Goal: Information Seeking & Learning: Learn about a topic

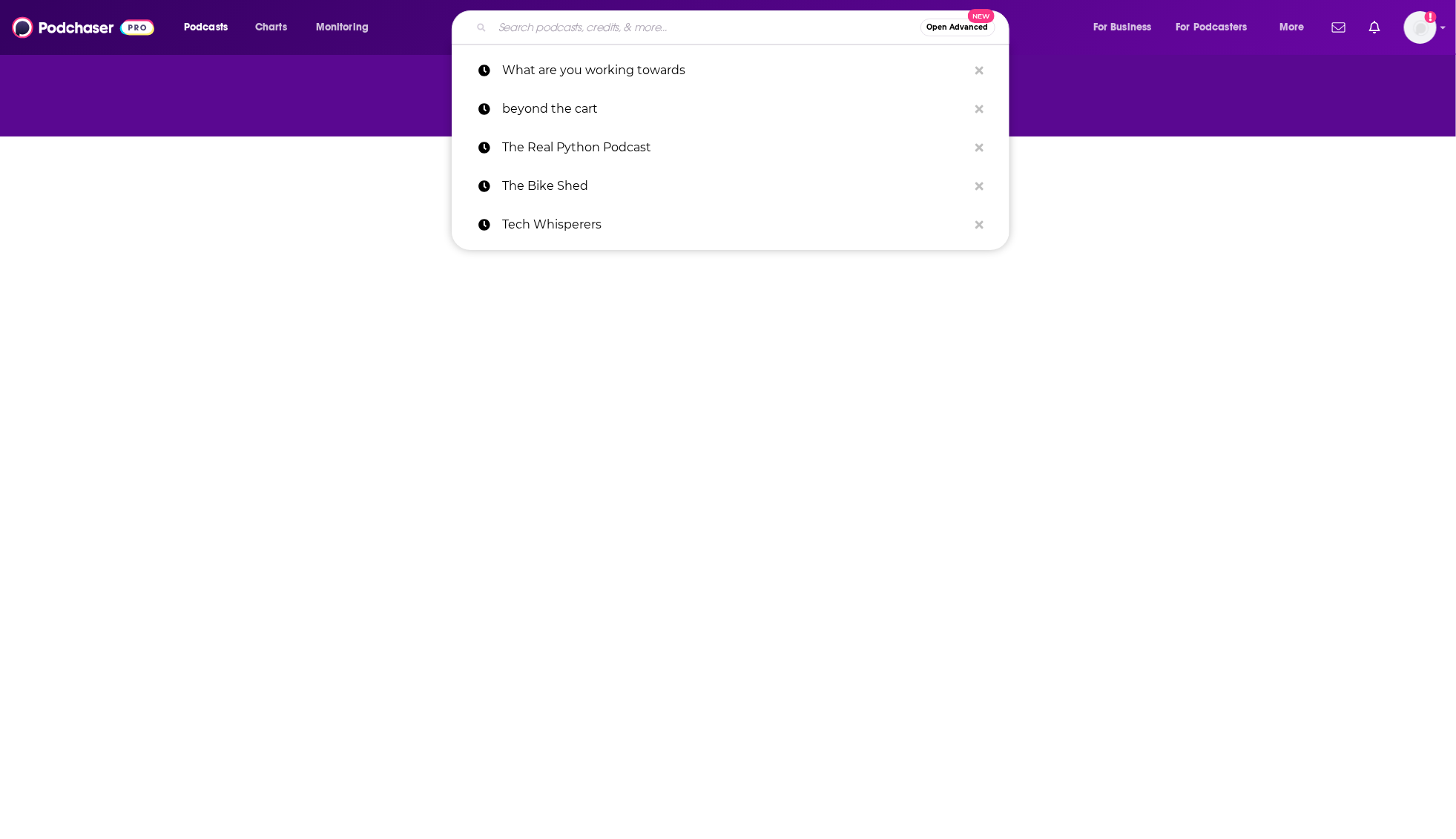
click at [761, 28] on input "Search podcasts, credits, & more..." at bounding box center [706, 27] width 428 height 24
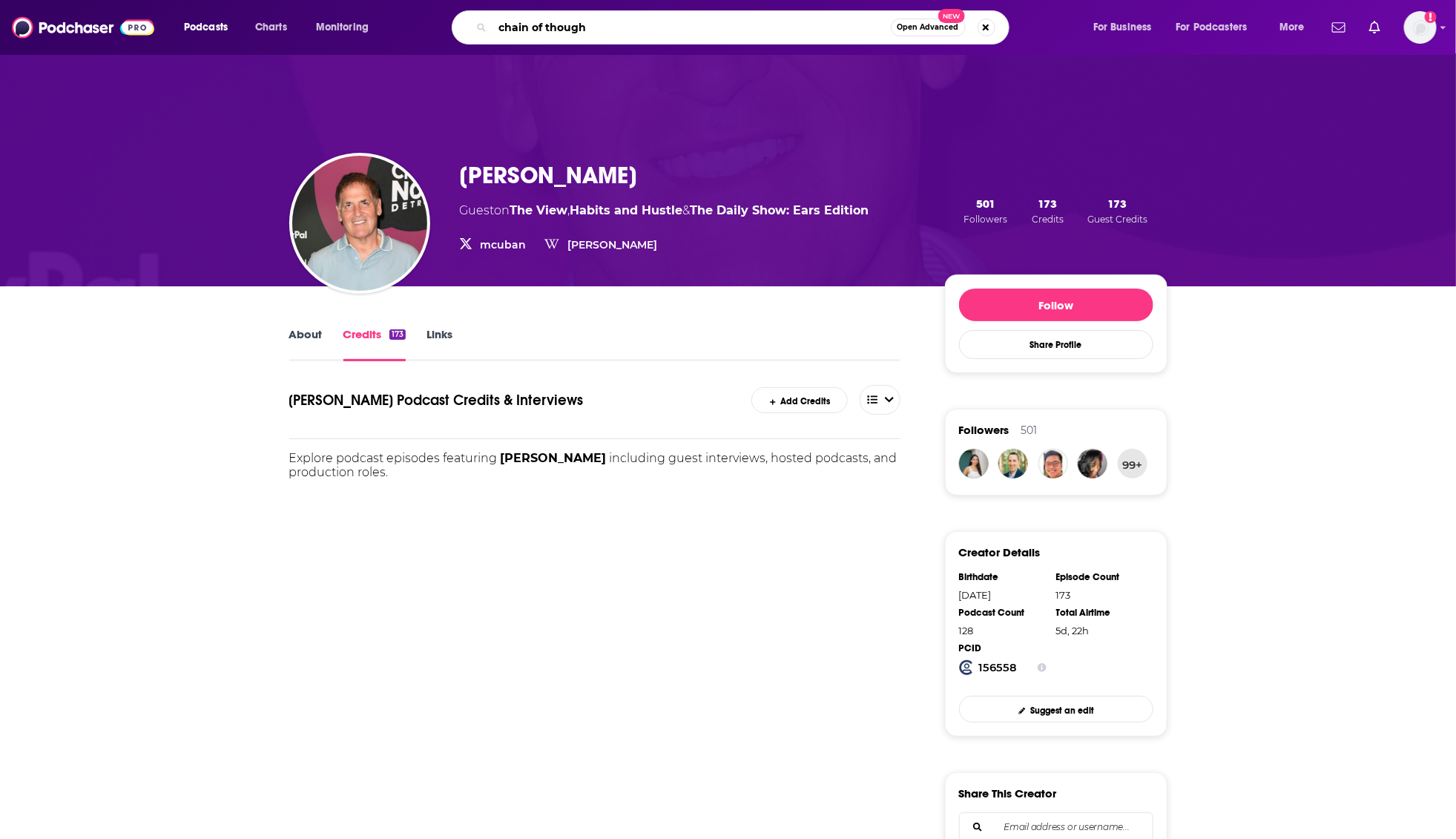
type input "chain of thought"
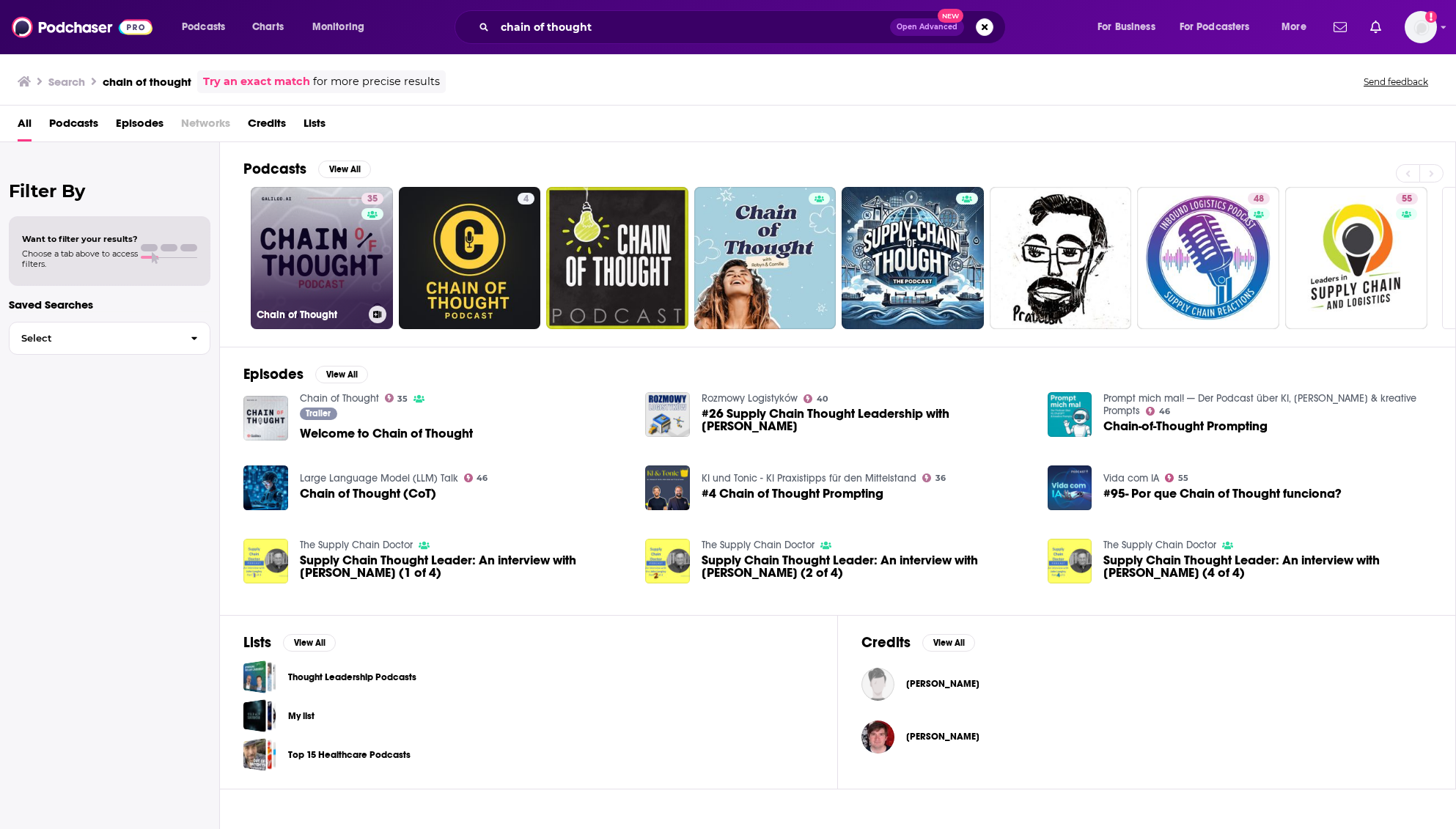
click at [330, 268] on link "35 Chain of Thought" at bounding box center [321, 257] width 142 height 142
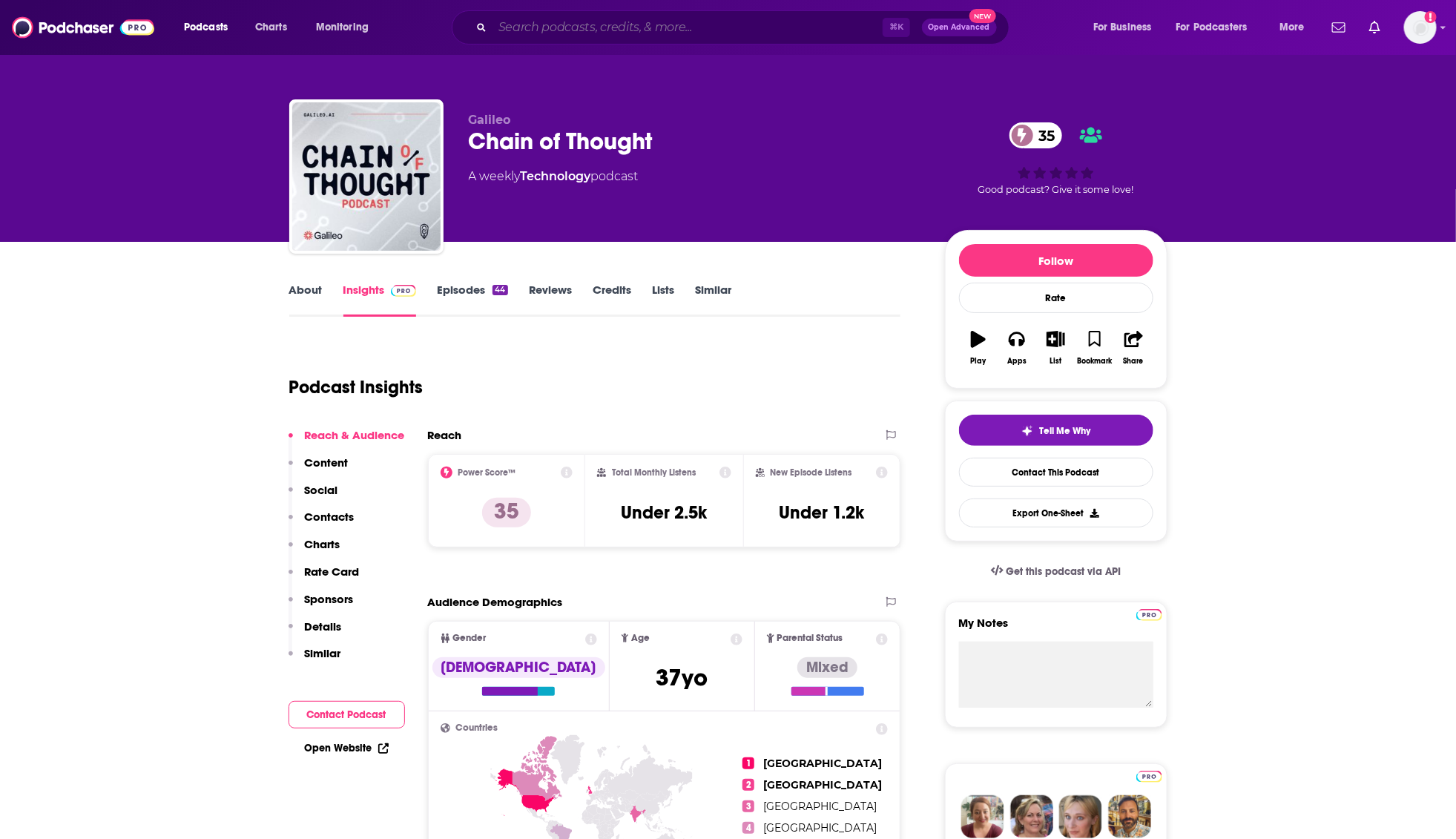
click at [566, 32] on input "Search podcasts, credits, & more..." at bounding box center [688, 27] width 390 height 24
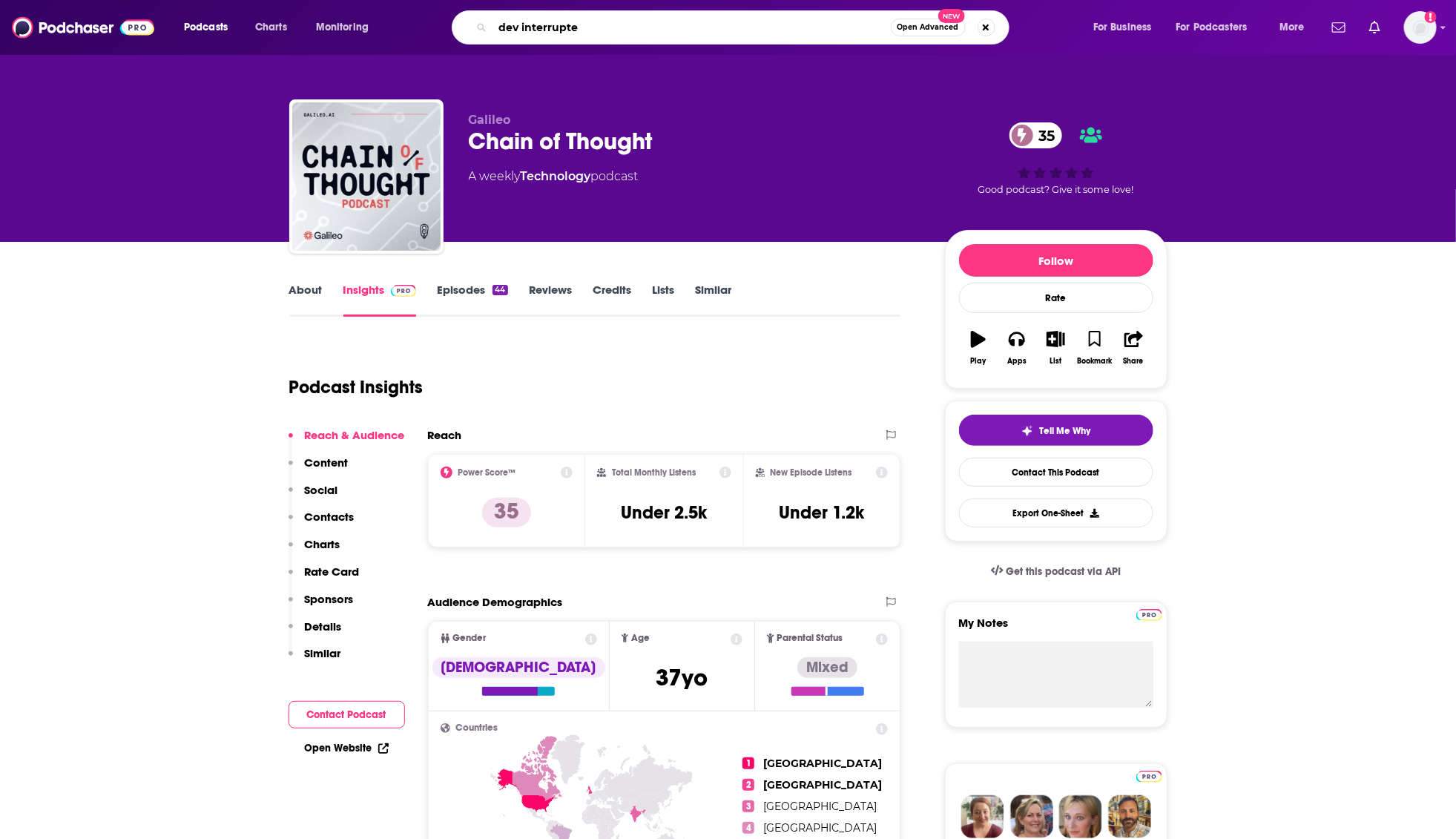
type input "dev interrupted"
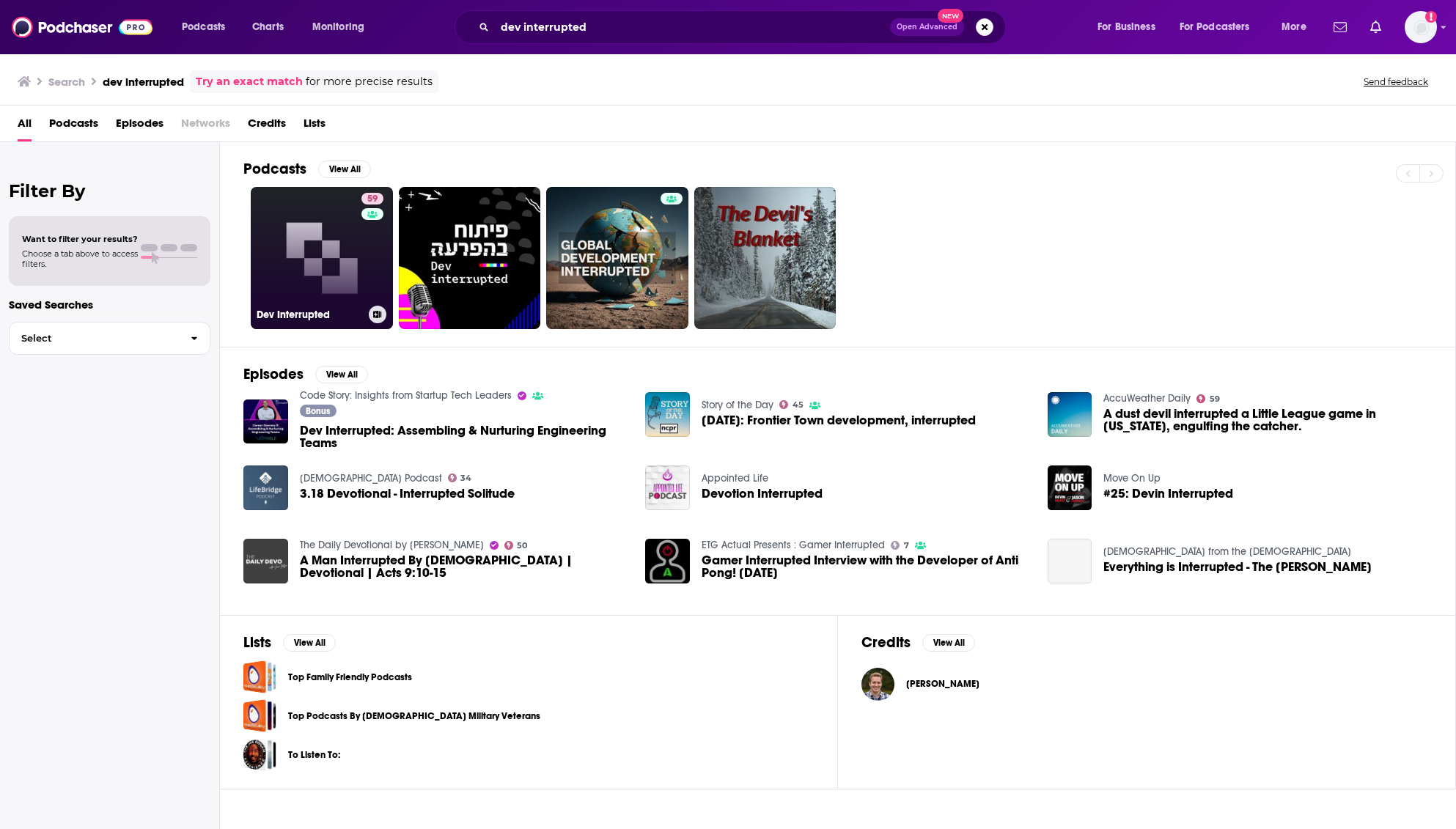
click at [304, 265] on link "59 Dev Interrupted" at bounding box center [321, 257] width 142 height 142
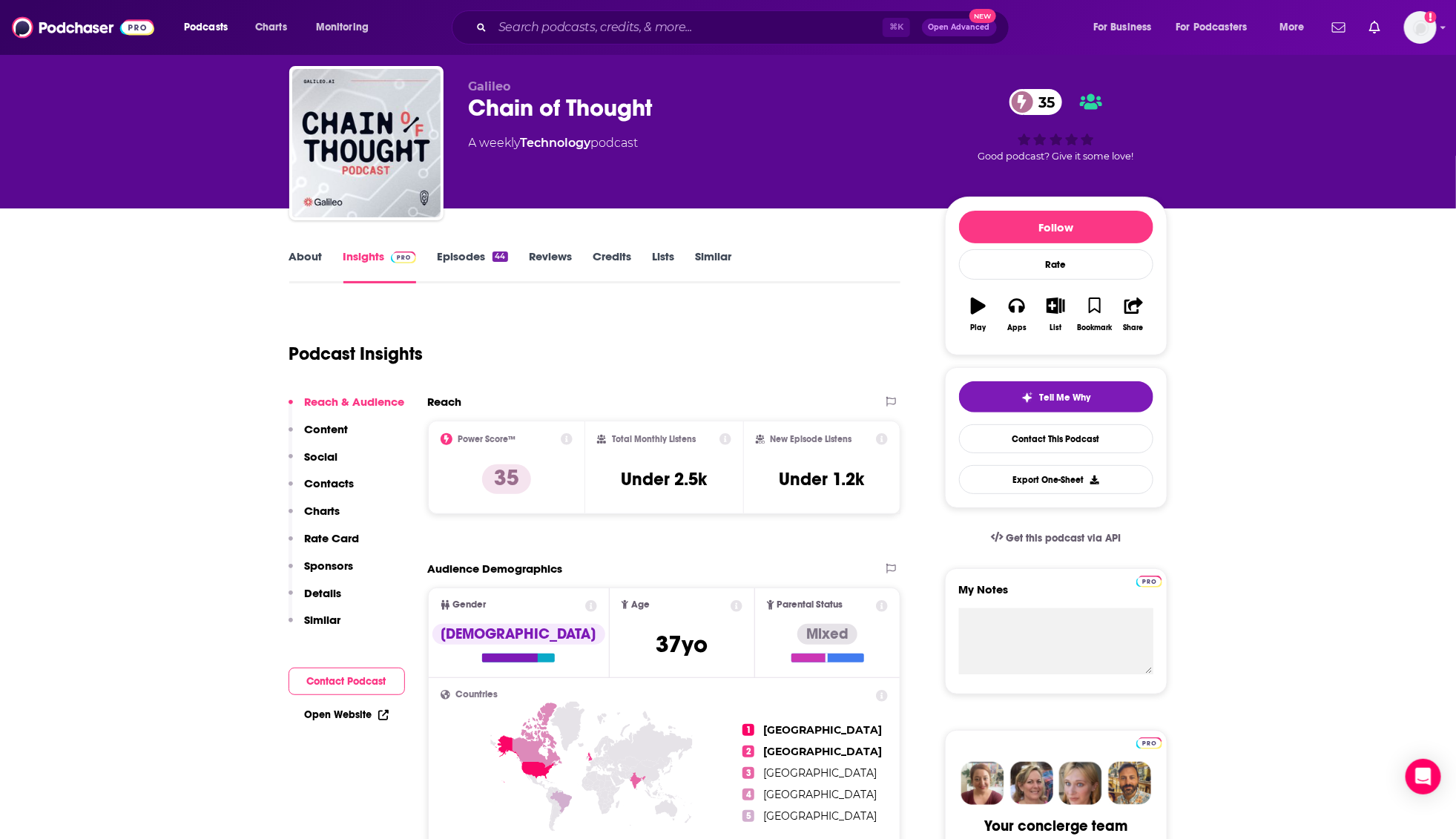
scroll to position [36, 0]
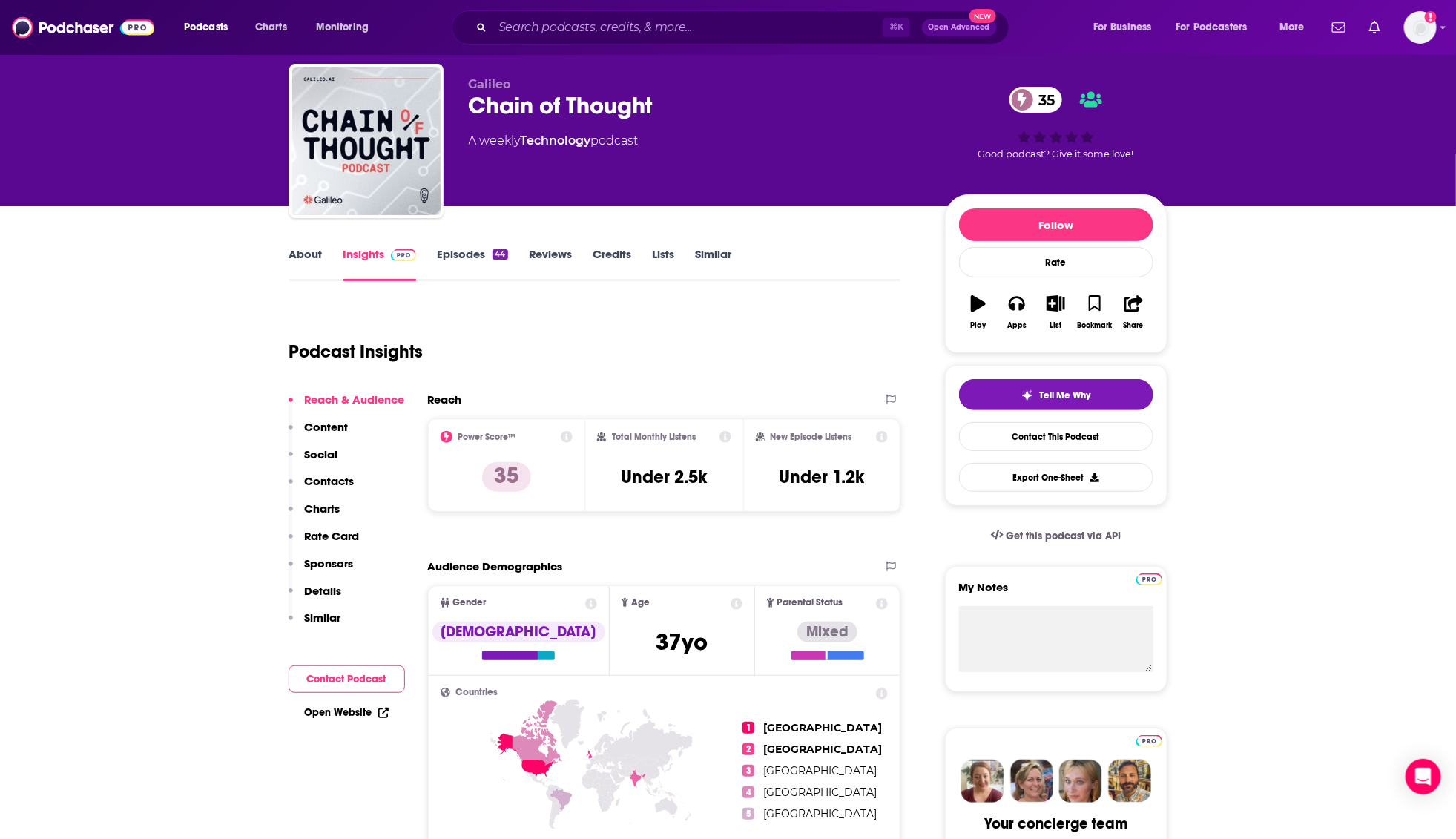
click at [306, 260] on link "About" at bounding box center [306, 264] width 33 height 34
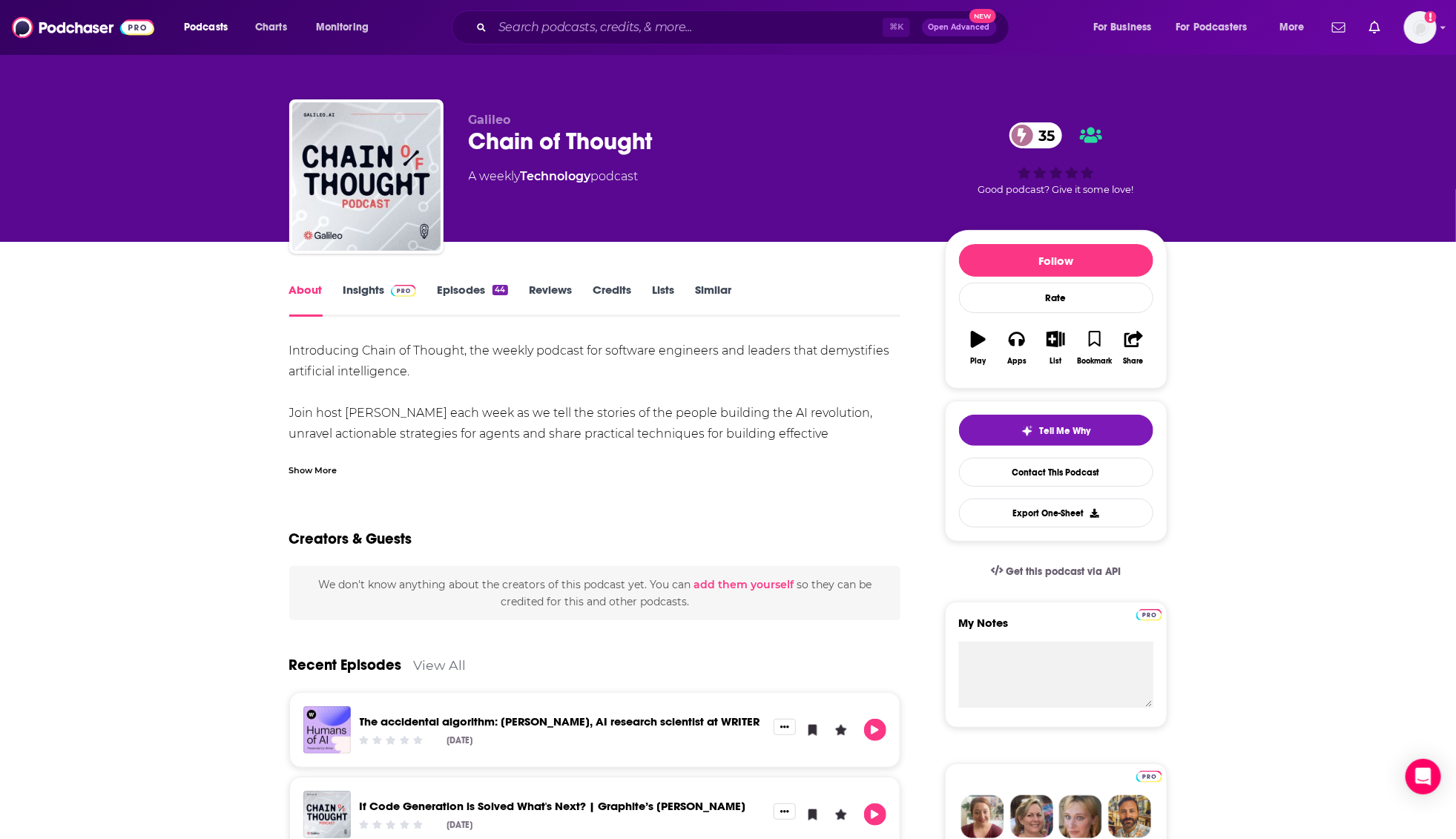
drag, startPoint x: 491, startPoint y: 351, endPoint x: 699, endPoint y: 353, distance: 208.0
click at [699, 353] on div "Introducing Chain of Thought, the weekly podcast for software engineers and lea…" at bounding box center [596, 403] width 612 height 125
click at [470, 293] on link "Episodes 44" at bounding box center [472, 299] width 71 height 34
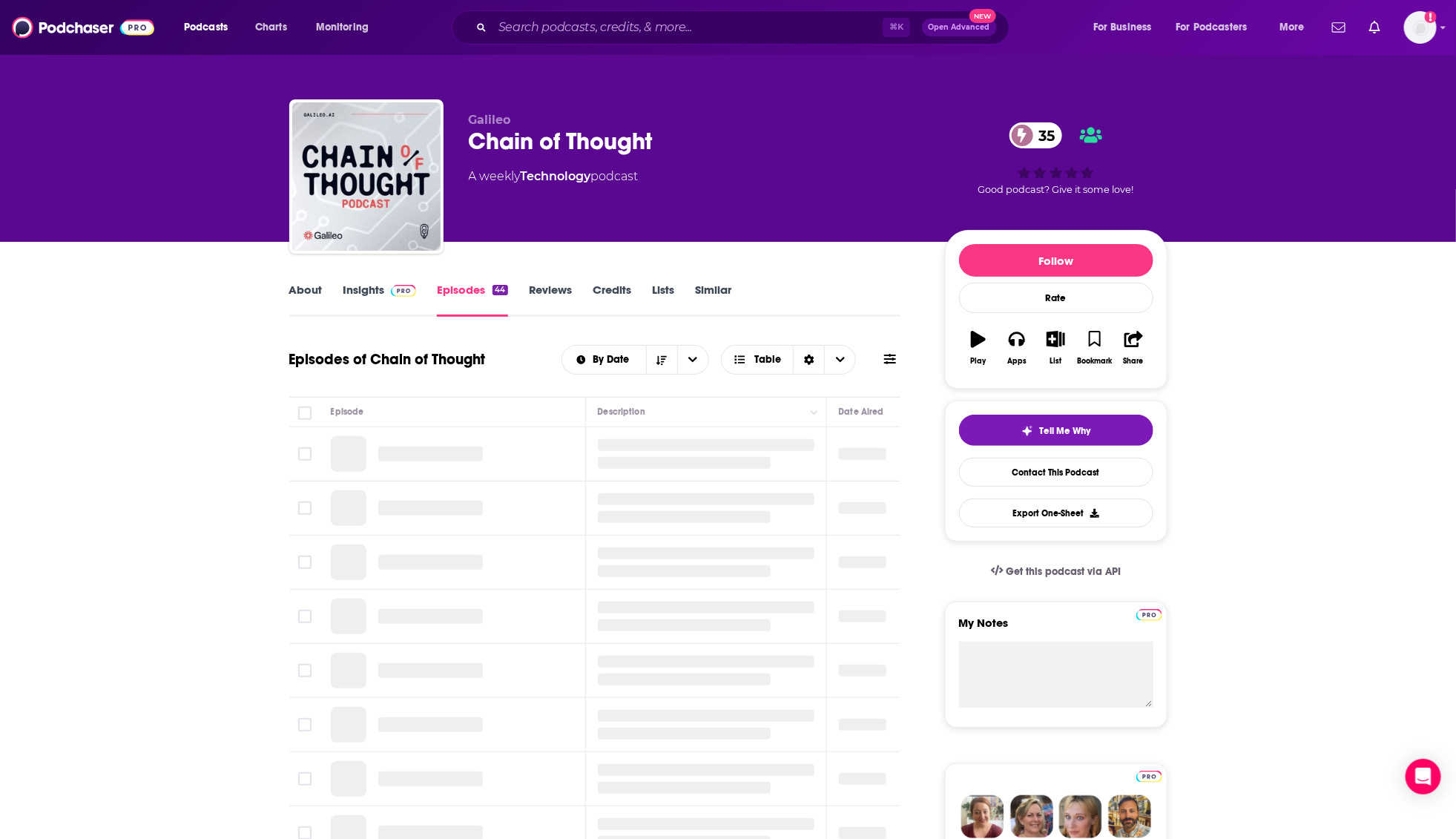
scroll to position [120, 0]
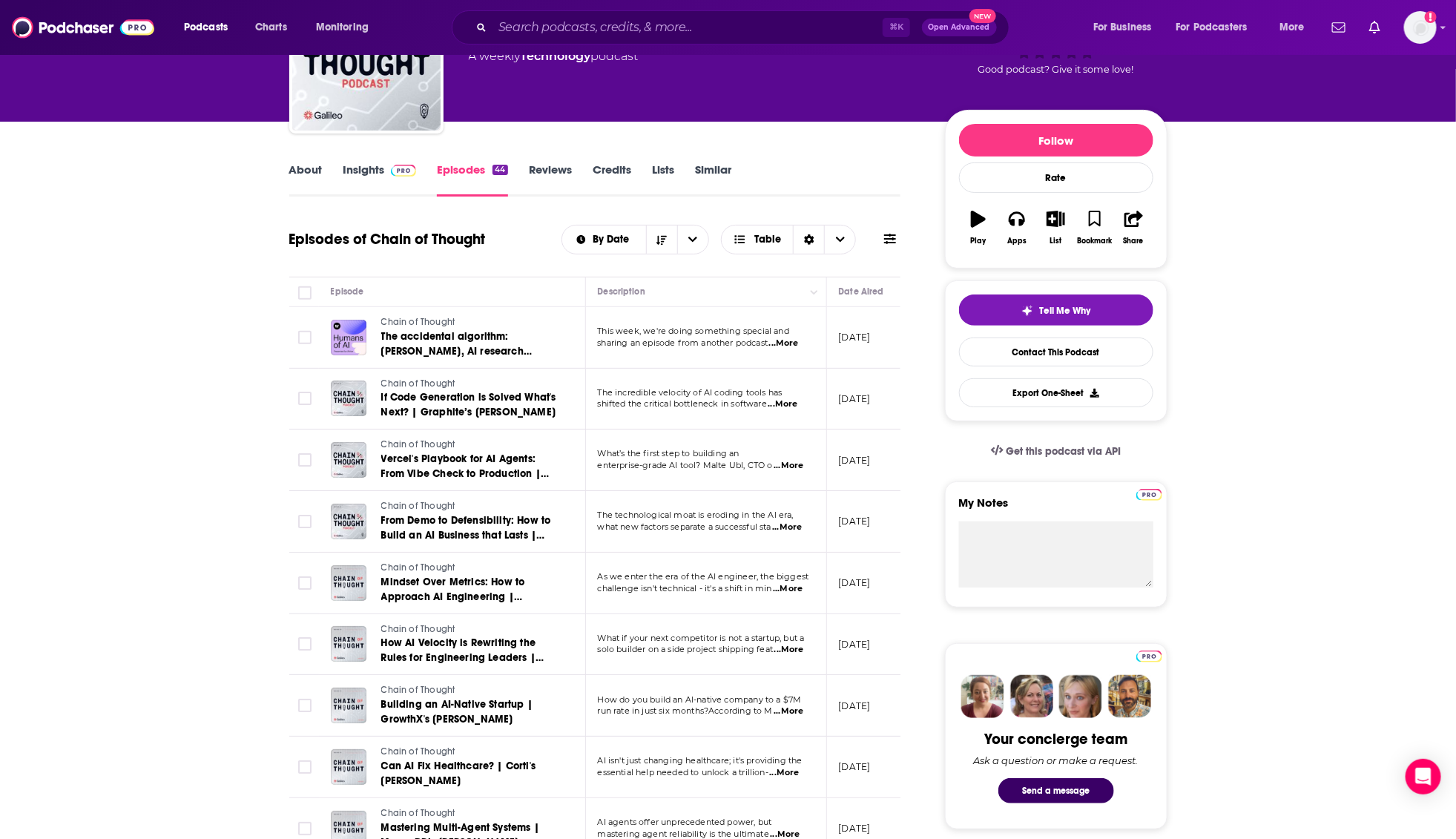
click at [363, 171] on link "Insights" at bounding box center [380, 179] width 73 height 34
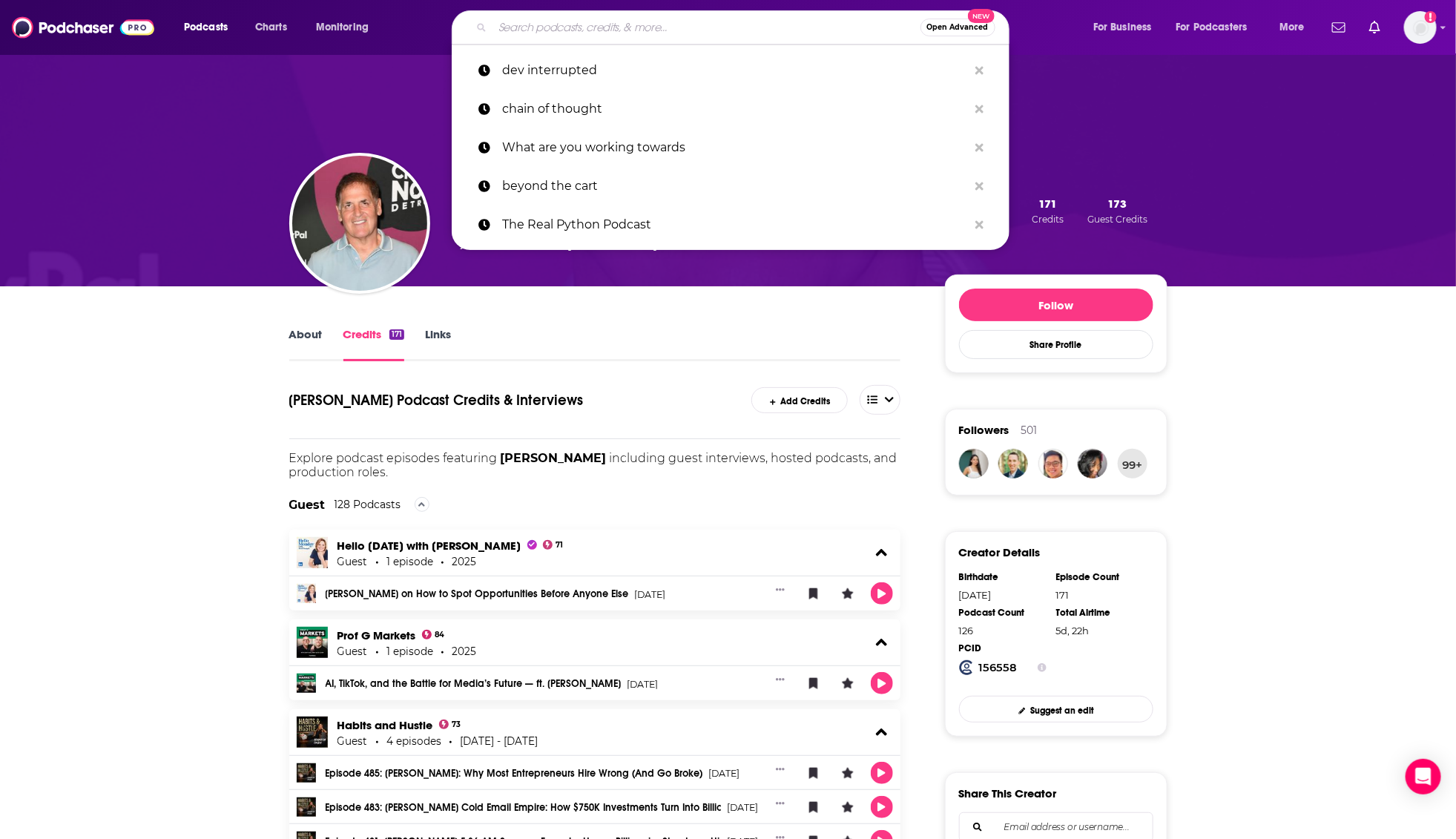
click at [594, 18] on input "Search podcasts, credits, & more..." at bounding box center [706, 27] width 428 height 24
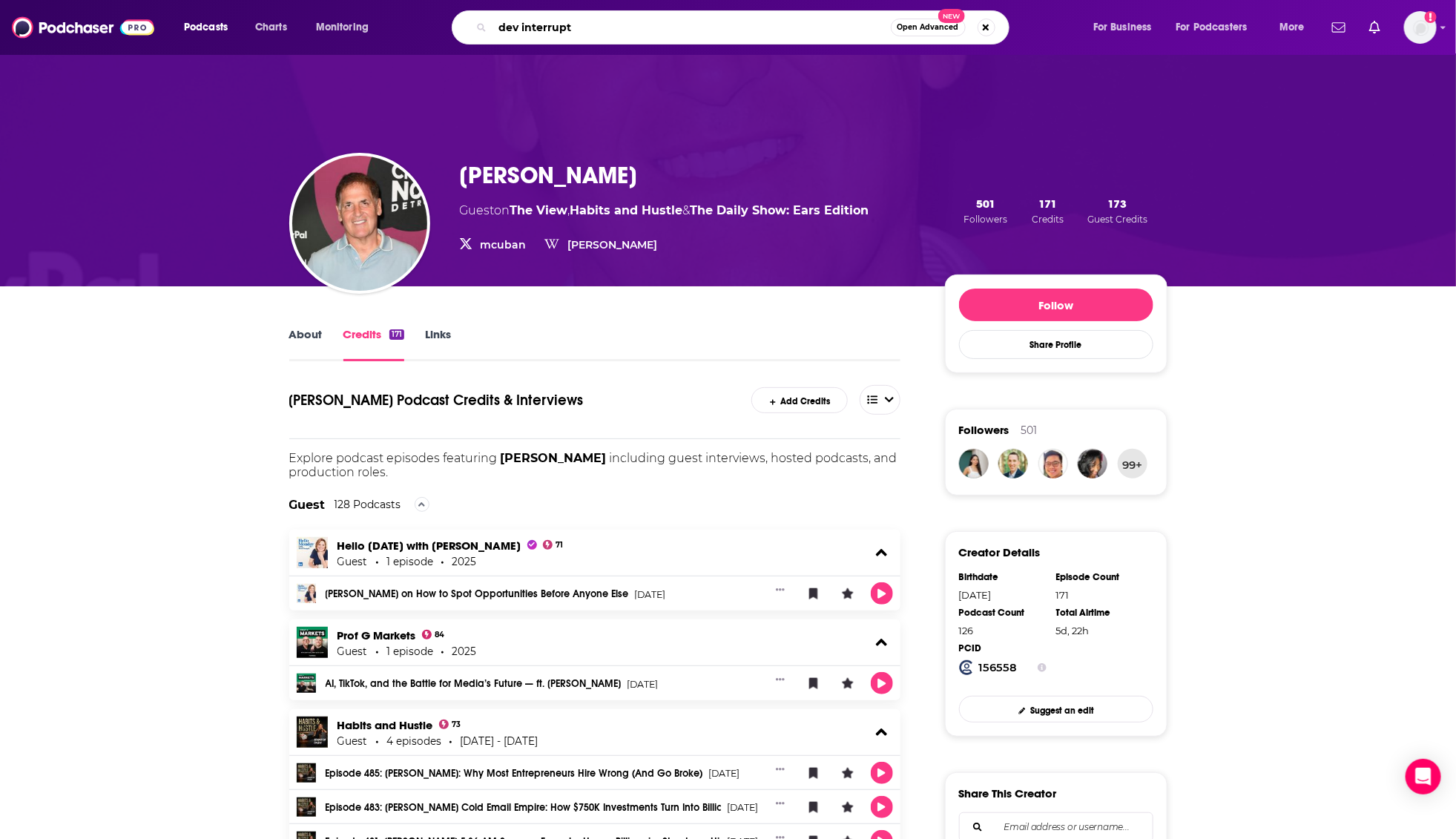
type input "dev interrupte"
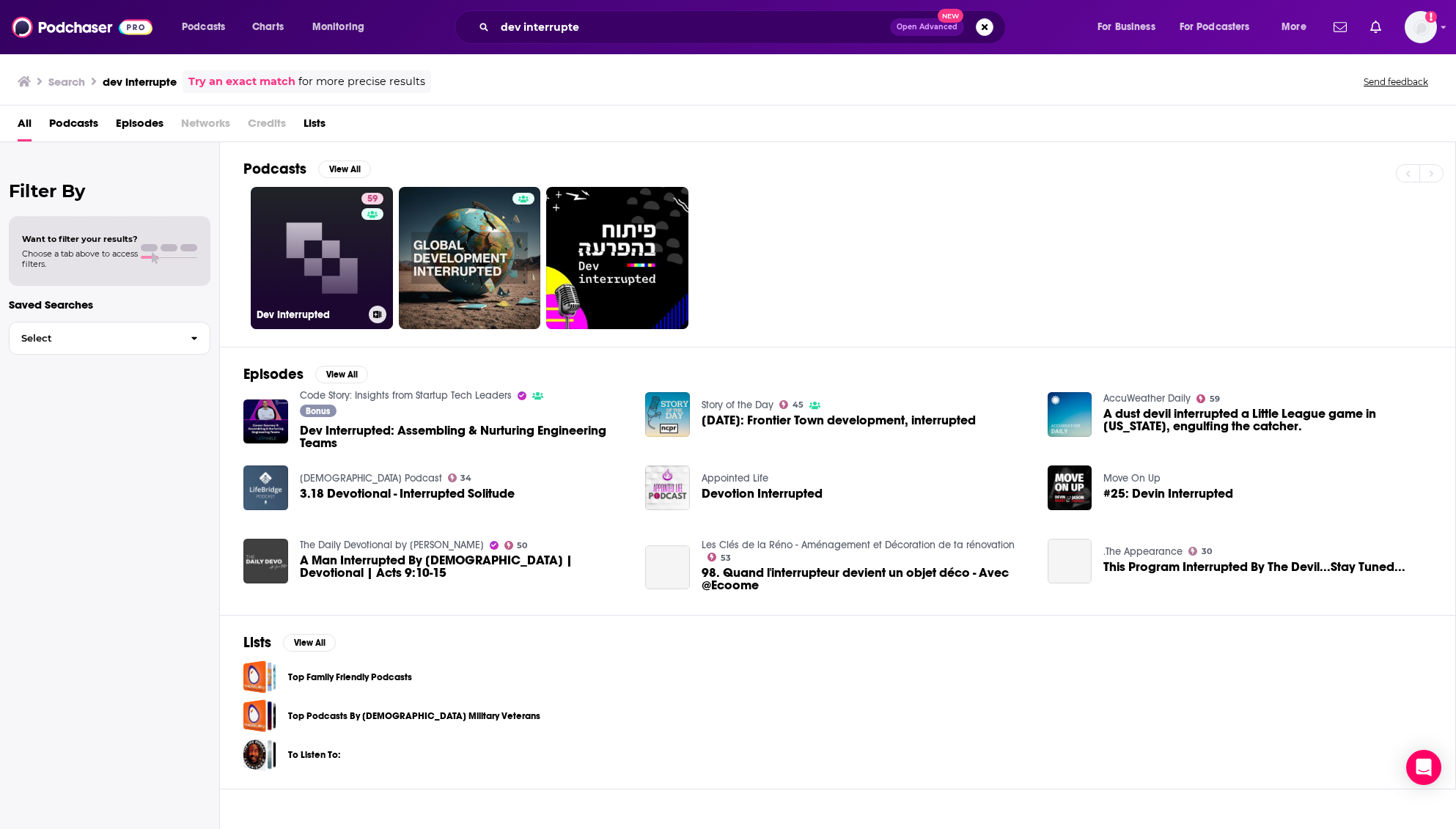
click at [320, 224] on link "59 Dev Interrupted" at bounding box center [321, 257] width 142 height 142
